Goal: Task Accomplishment & Management: Use online tool/utility

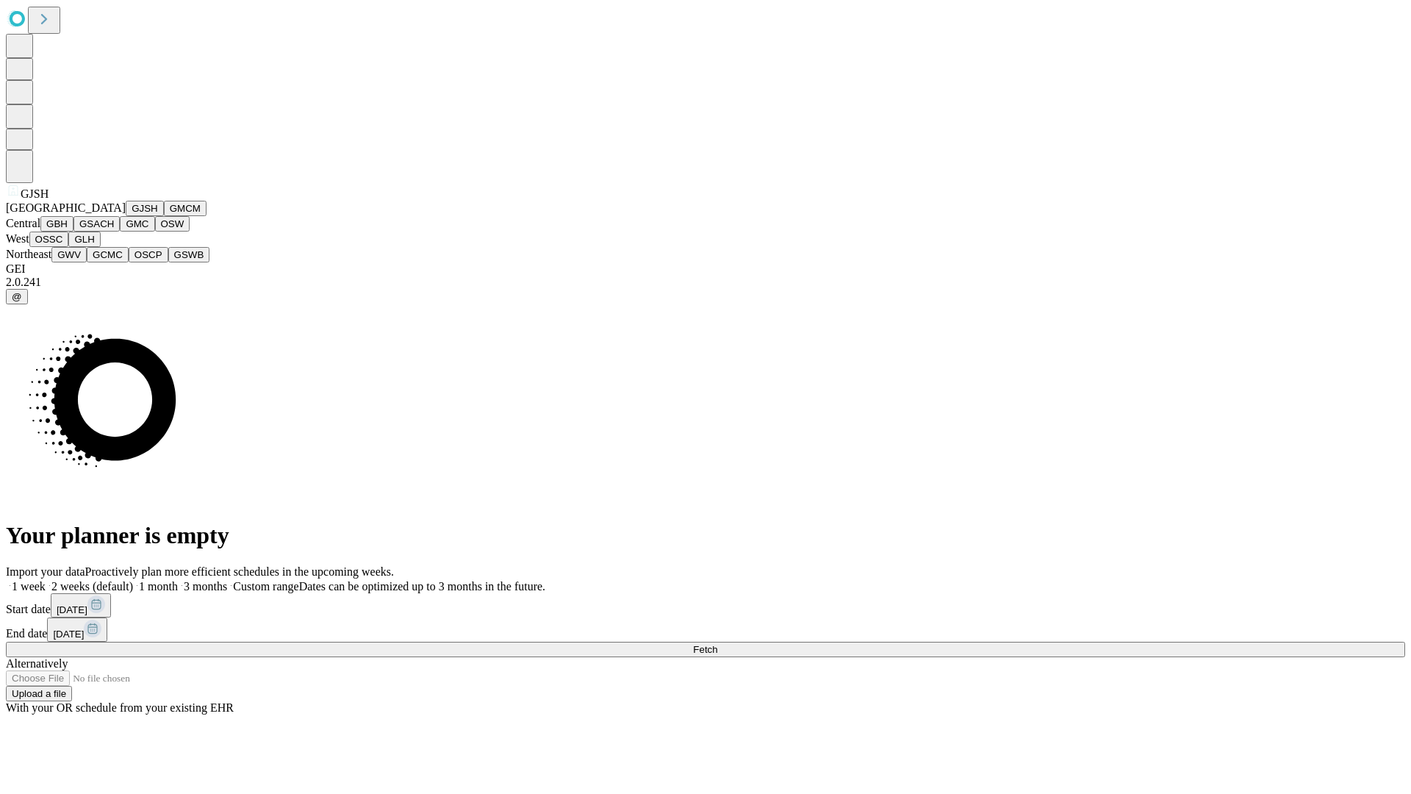
click at [126, 216] on button "GJSH" at bounding box center [145, 208] width 38 height 15
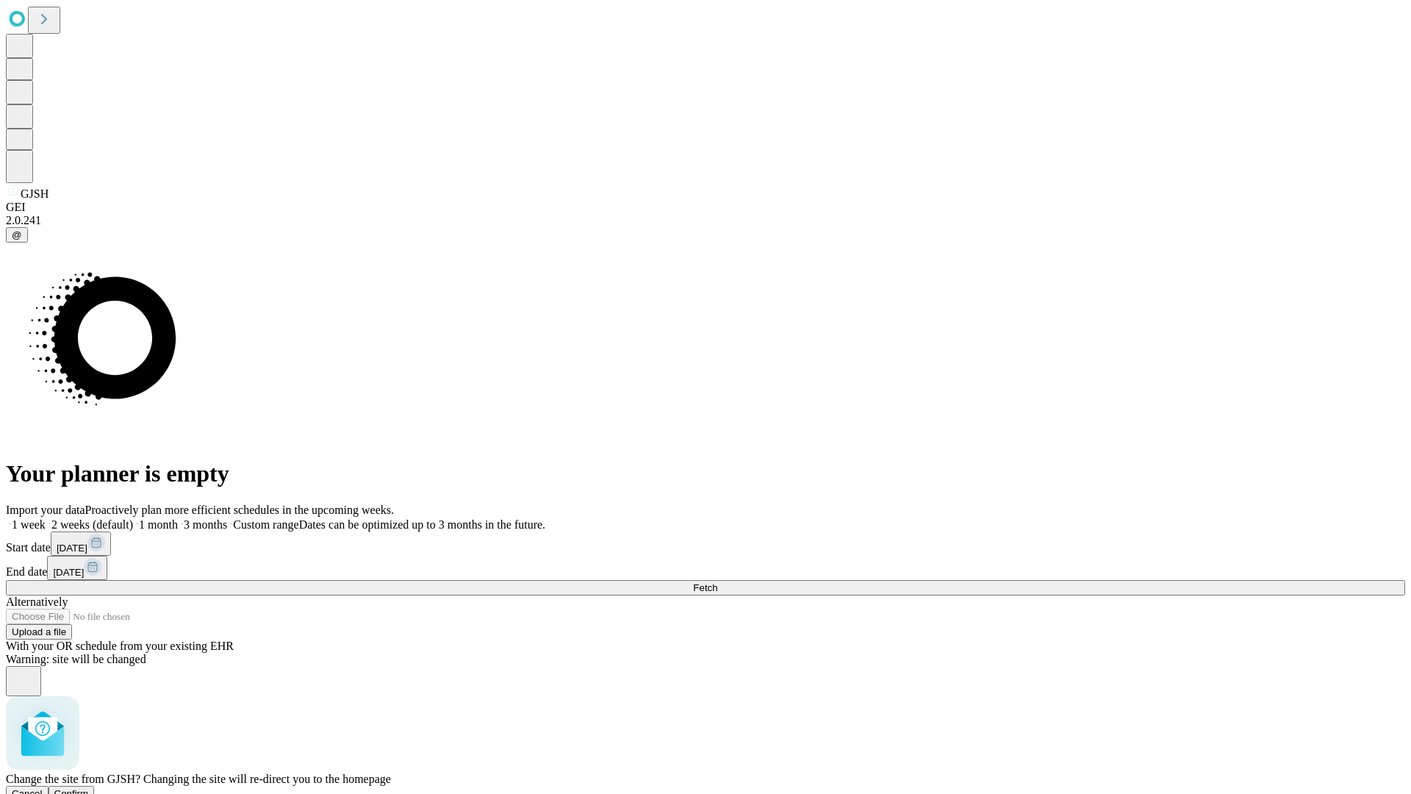
click at [89, 788] on span "Confirm" at bounding box center [71, 793] width 35 height 11
click at [178, 518] on label "1 month" at bounding box center [155, 524] width 45 height 12
click at [717, 582] on span "Fetch" at bounding box center [705, 587] width 24 height 11
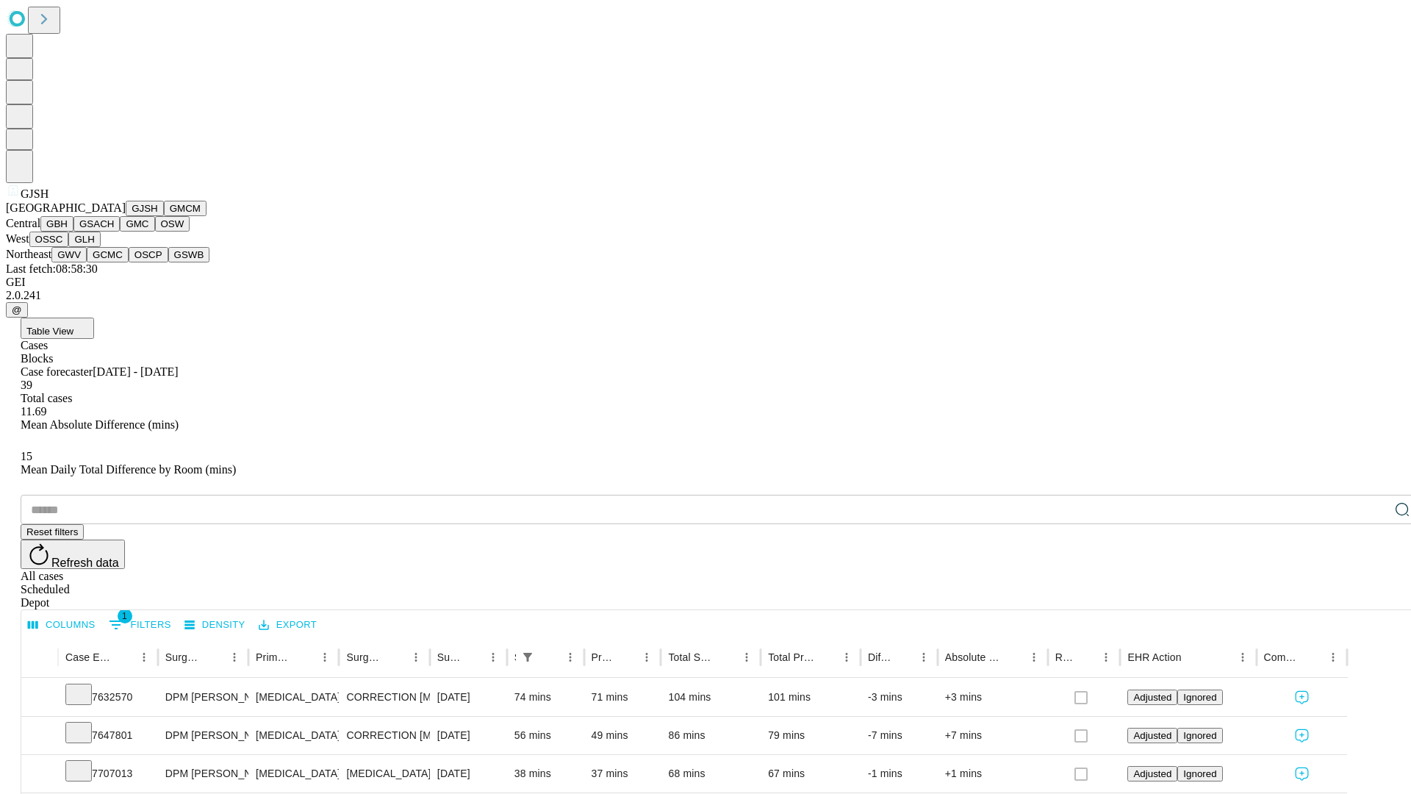
click at [164, 216] on button "GMCM" at bounding box center [185, 208] width 43 height 15
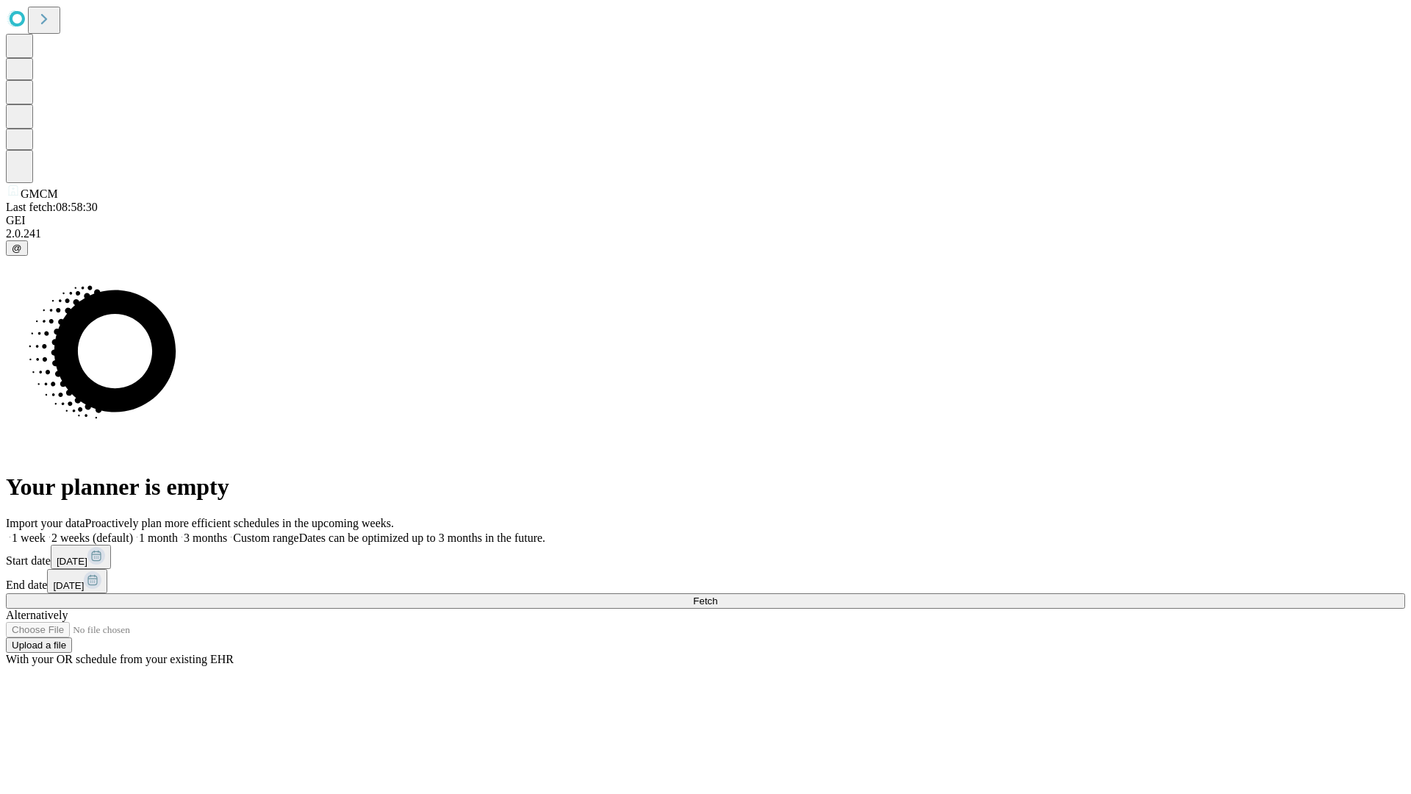
click at [178, 531] on label "1 month" at bounding box center [155, 537] width 45 height 12
click at [717, 595] on span "Fetch" at bounding box center [705, 600] width 24 height 11
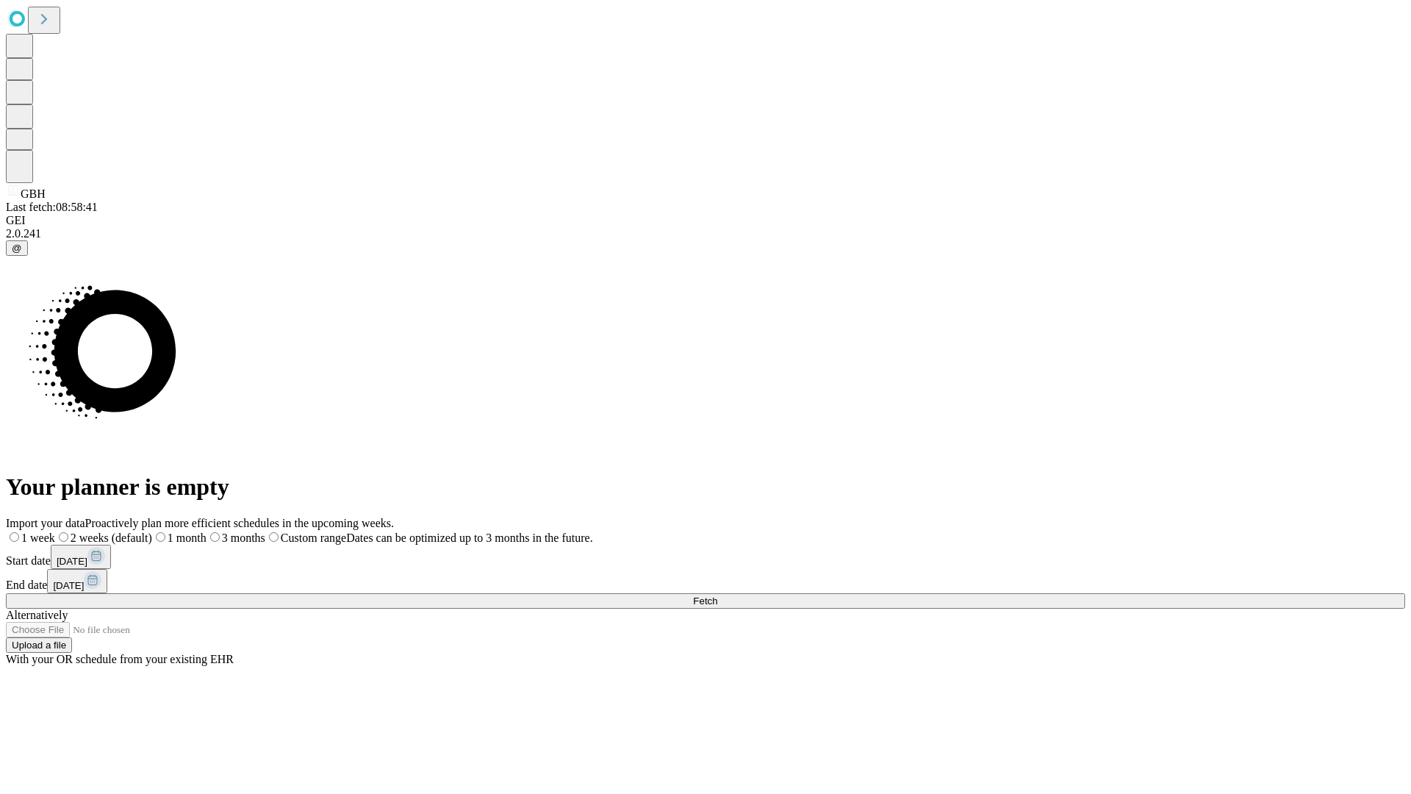
click at [717, 595] on span "Fetch" at bounding box center [705, 600] width 24 height 11
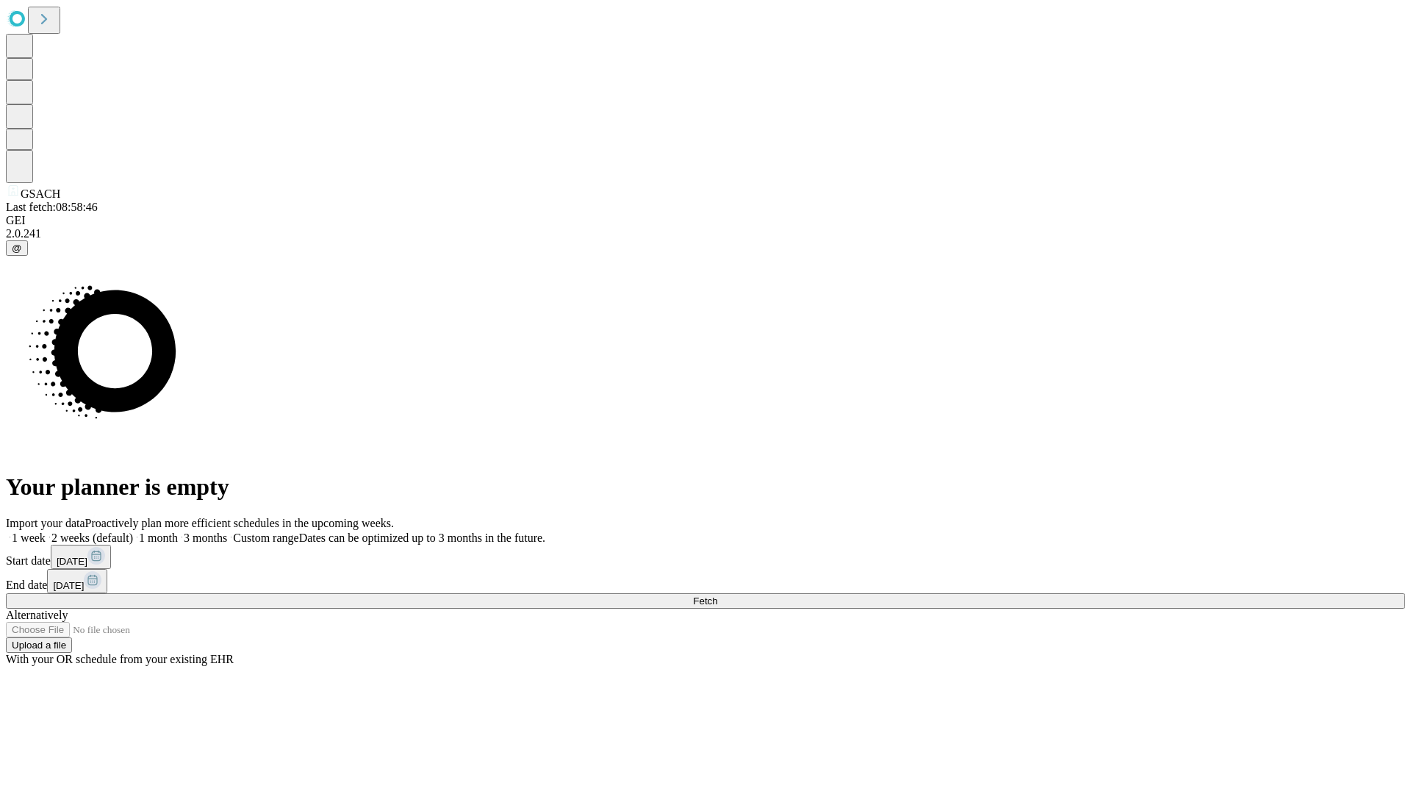
click at [178, 531] on label "1 month" at bounding box center [155, 537] width 45 height 12
click at [717, 595] on span "Fetch" at bounding box center [705, 600] width 24 height 11
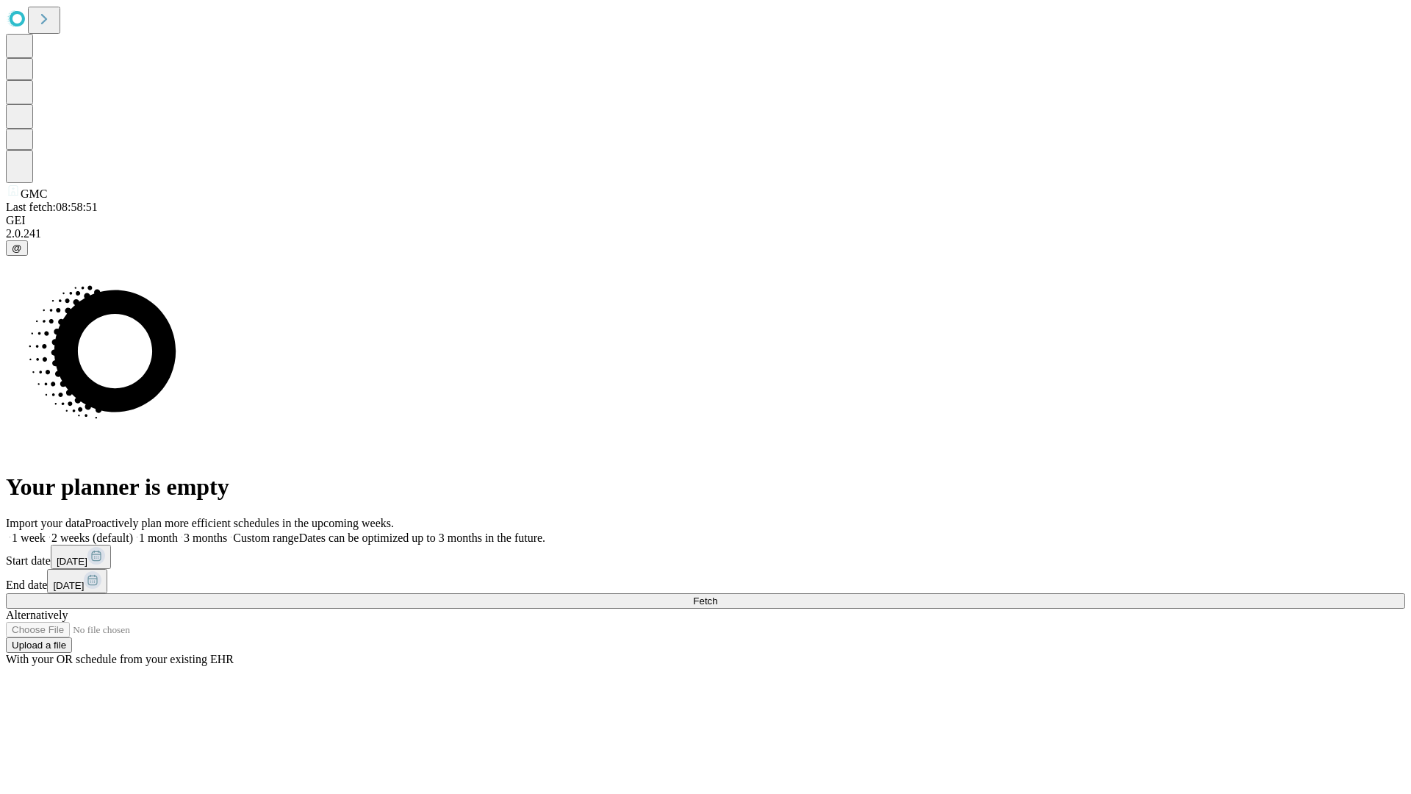
click at [178, 531] on label "1 month" at bounding box center [155, 537] width 45 height 12
click at [717, 595] on span "Fetch" at bounding box center [705, 600] width 24 height 11
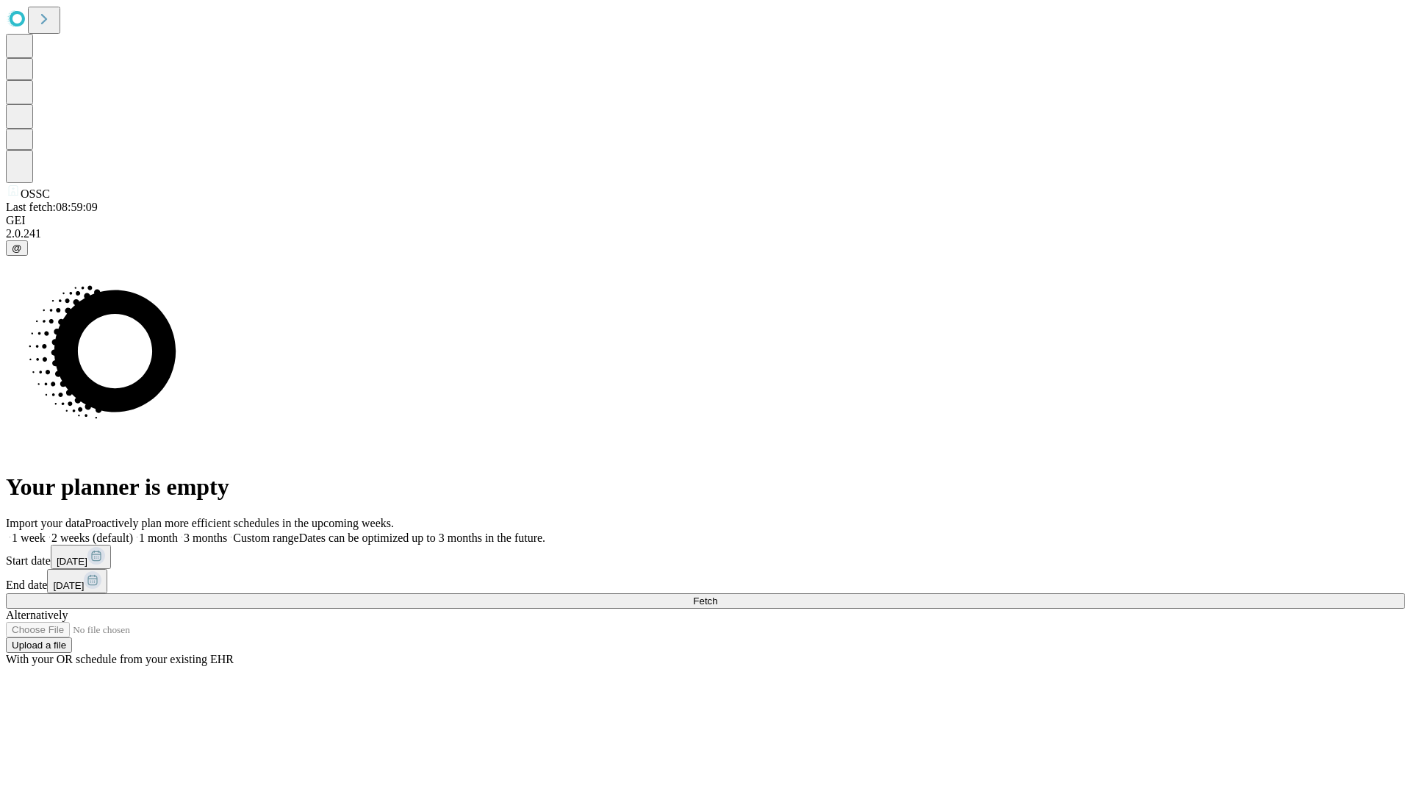
click at [178, 531] on label "1 month" at bounding box center [155, 537] width 45 height 12
click at [717, 595] on span "Fetch" at bounding box center [705, 600] width 24 height 11
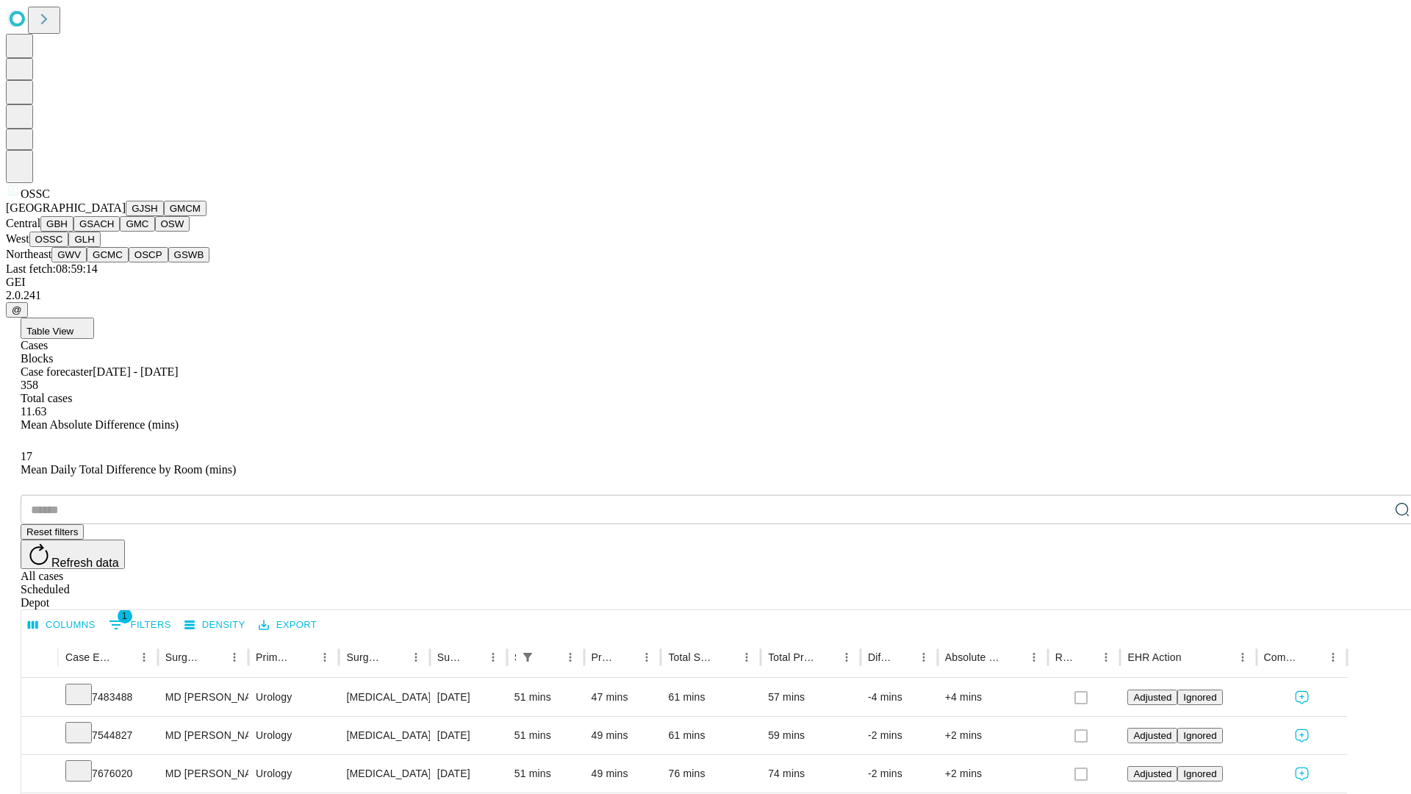
click at [100, 247] on button "GLH" at bounding box center [84, 238] width 32 height 15
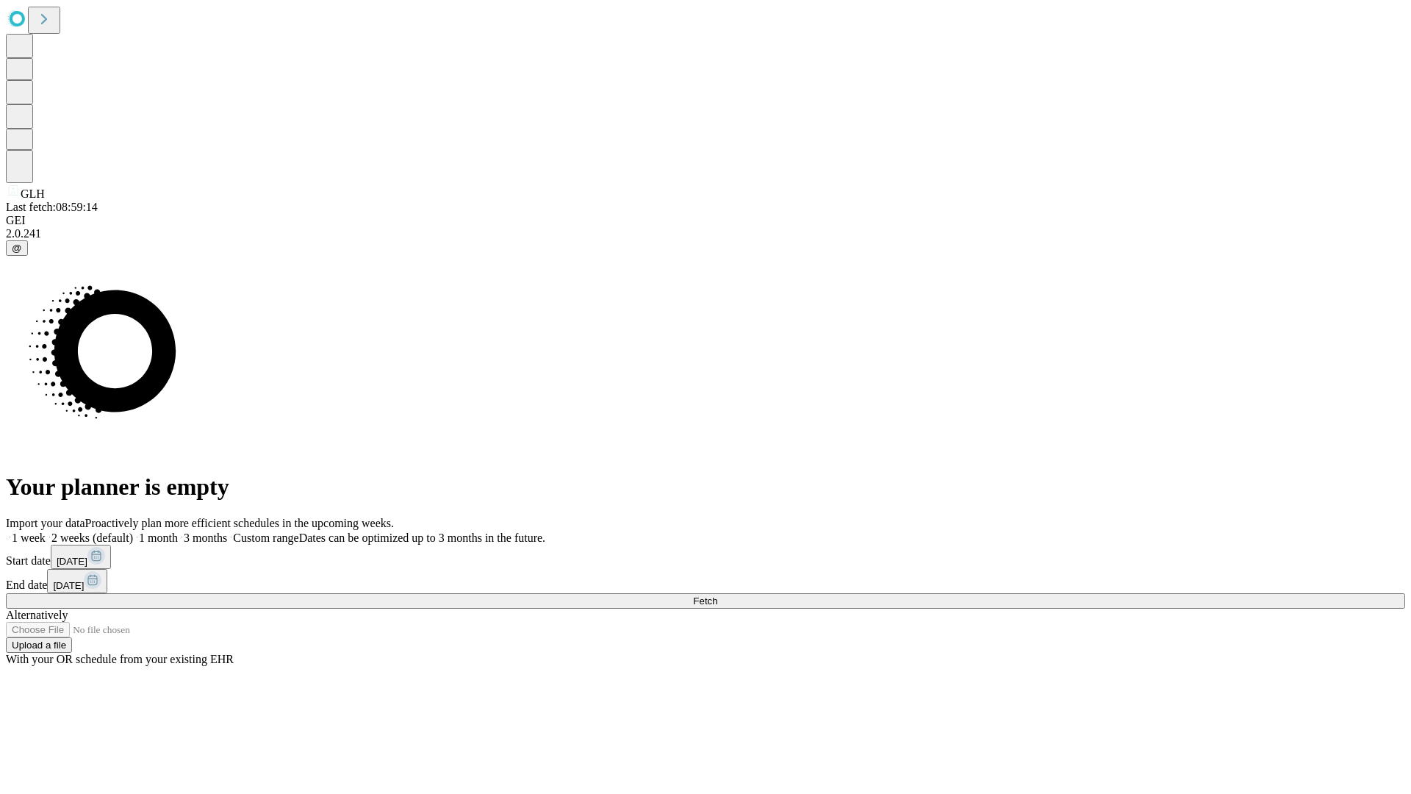
click at [178, 531] on label "1 month" at bounding box center [155, 537] width 45 height 12
click at [717, 595] on span "Fetch" at bounding box center [705, 600] width 24 height 11
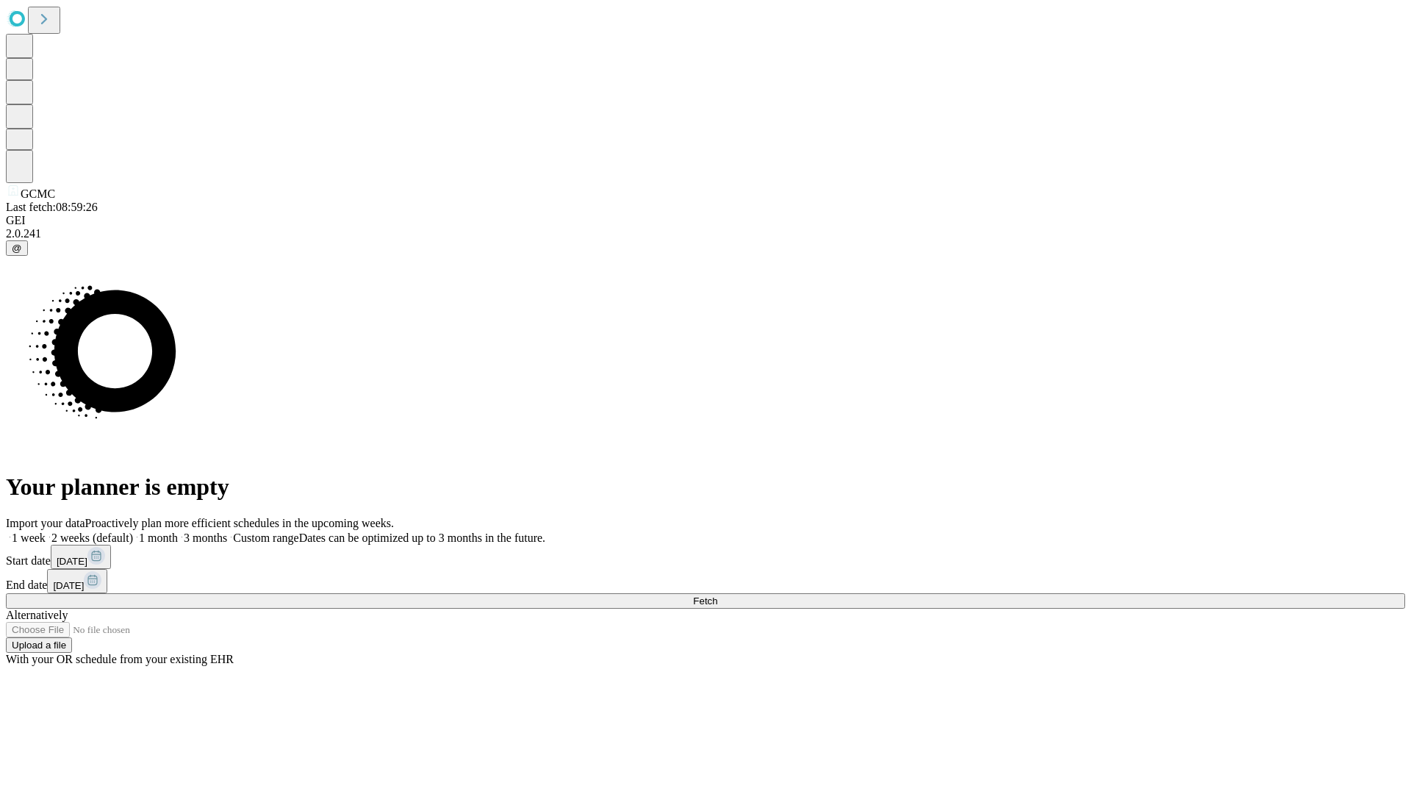
click at [178, 531] on label "1 month" at bounding box center [155, 537] width 45 height 12
click at [717, 595] on span "Fetch" at bounding box center [705, 600] width 24 height 11
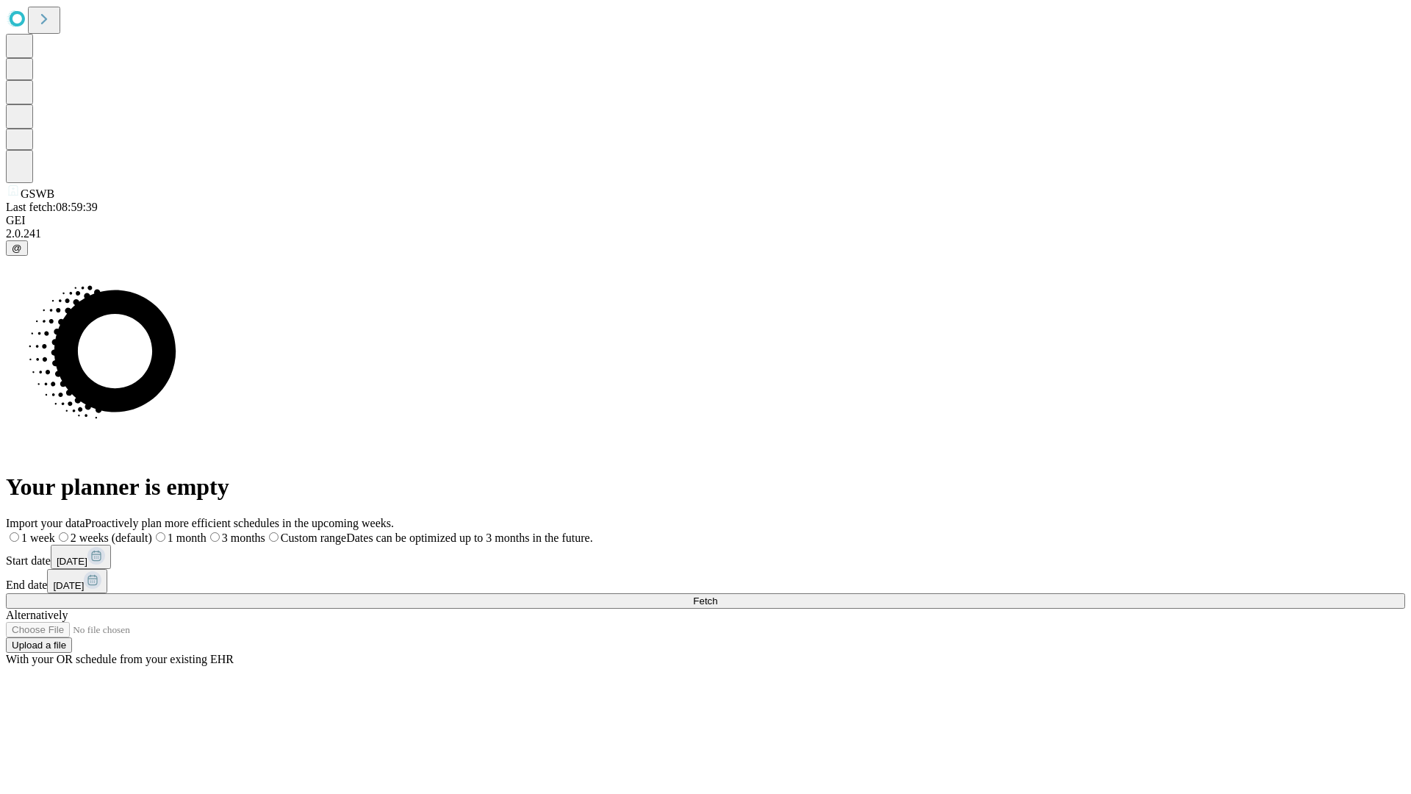
click at [206, 531] on label "1 month" at bounding box center [179, 537] width 54 height 12
click at [717, 595] on span "Fetch" at bounding box center [705, 600] width 24 height 11
